Goal: Check status: Check status

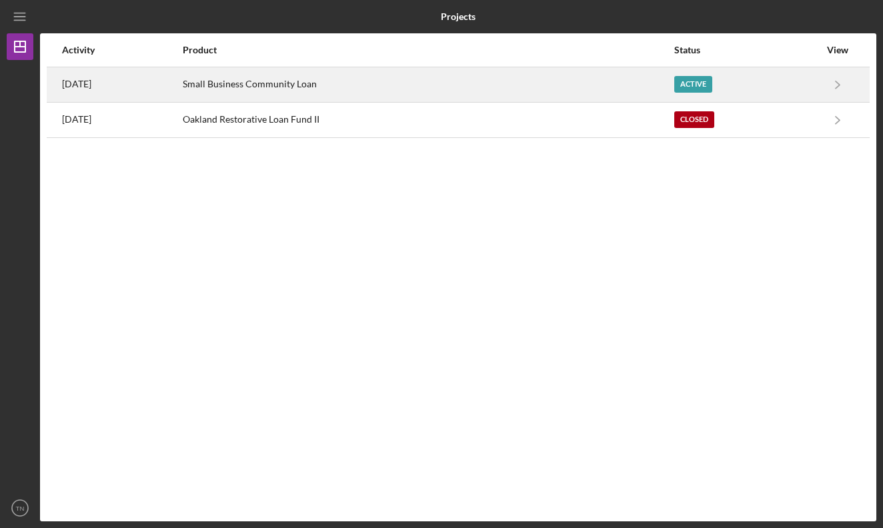
click at [538, 88] on div "Small Business Community Loan" at bounding box center [427, 84] width 489 height 33
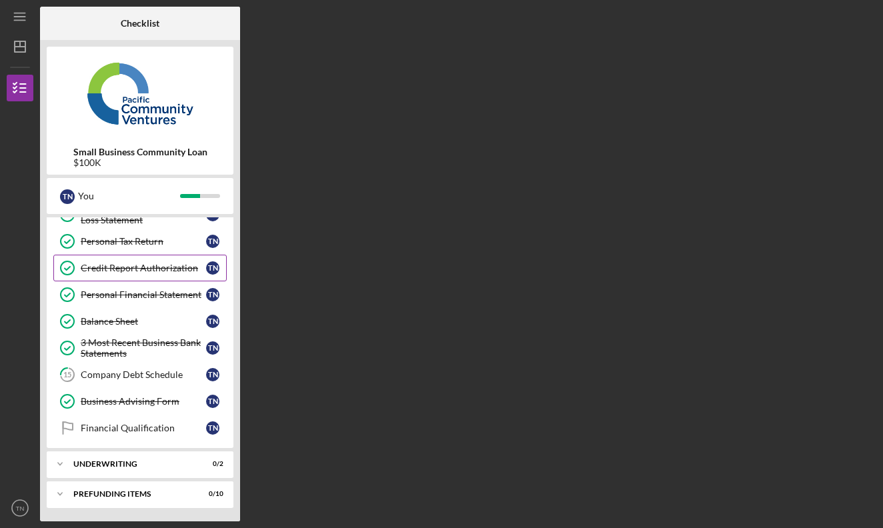
scroll to position [175, 0]
